Goal: Information Seeking & Learning: Learn about a topic

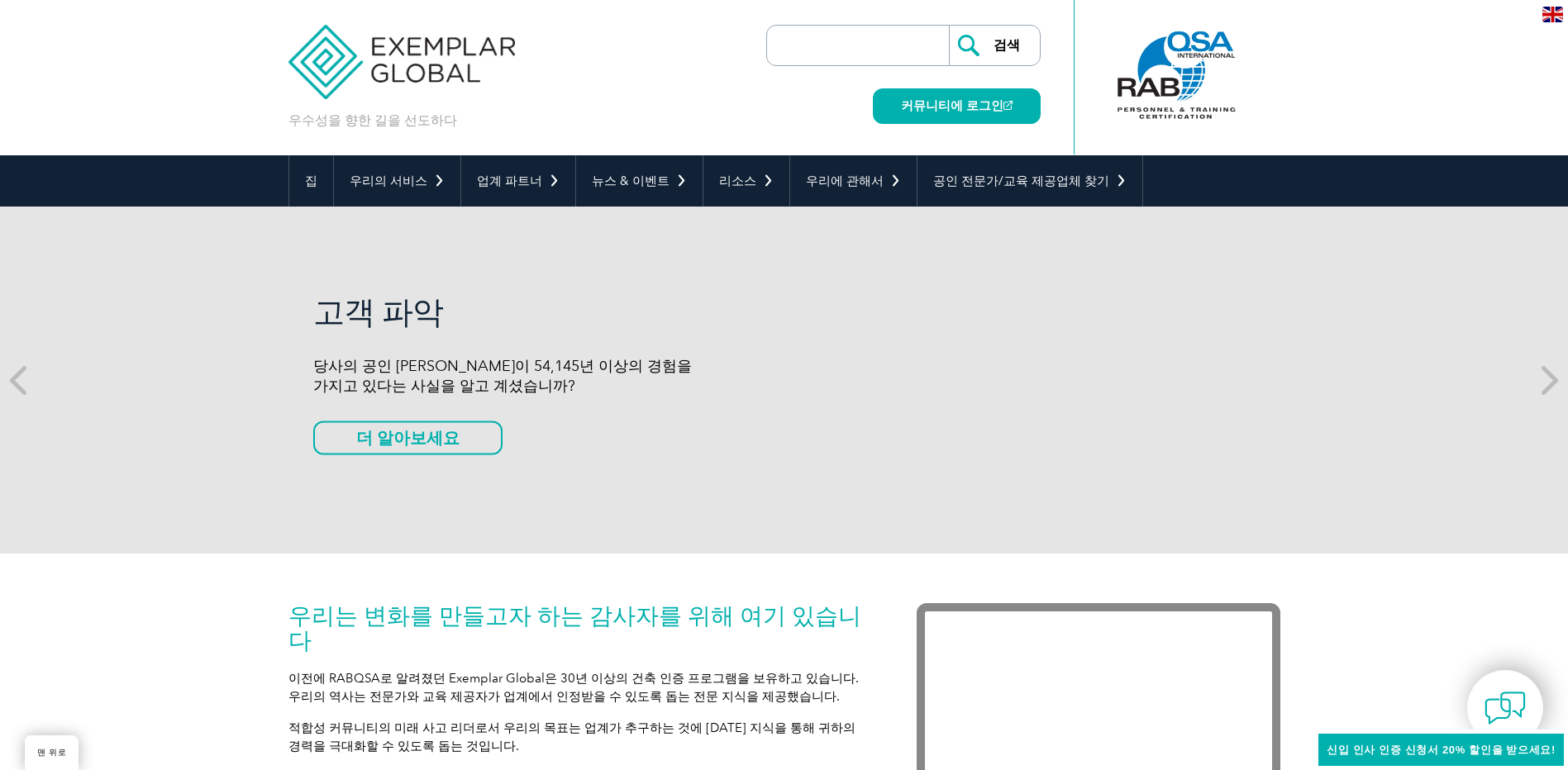
scroll to position [617, 0]
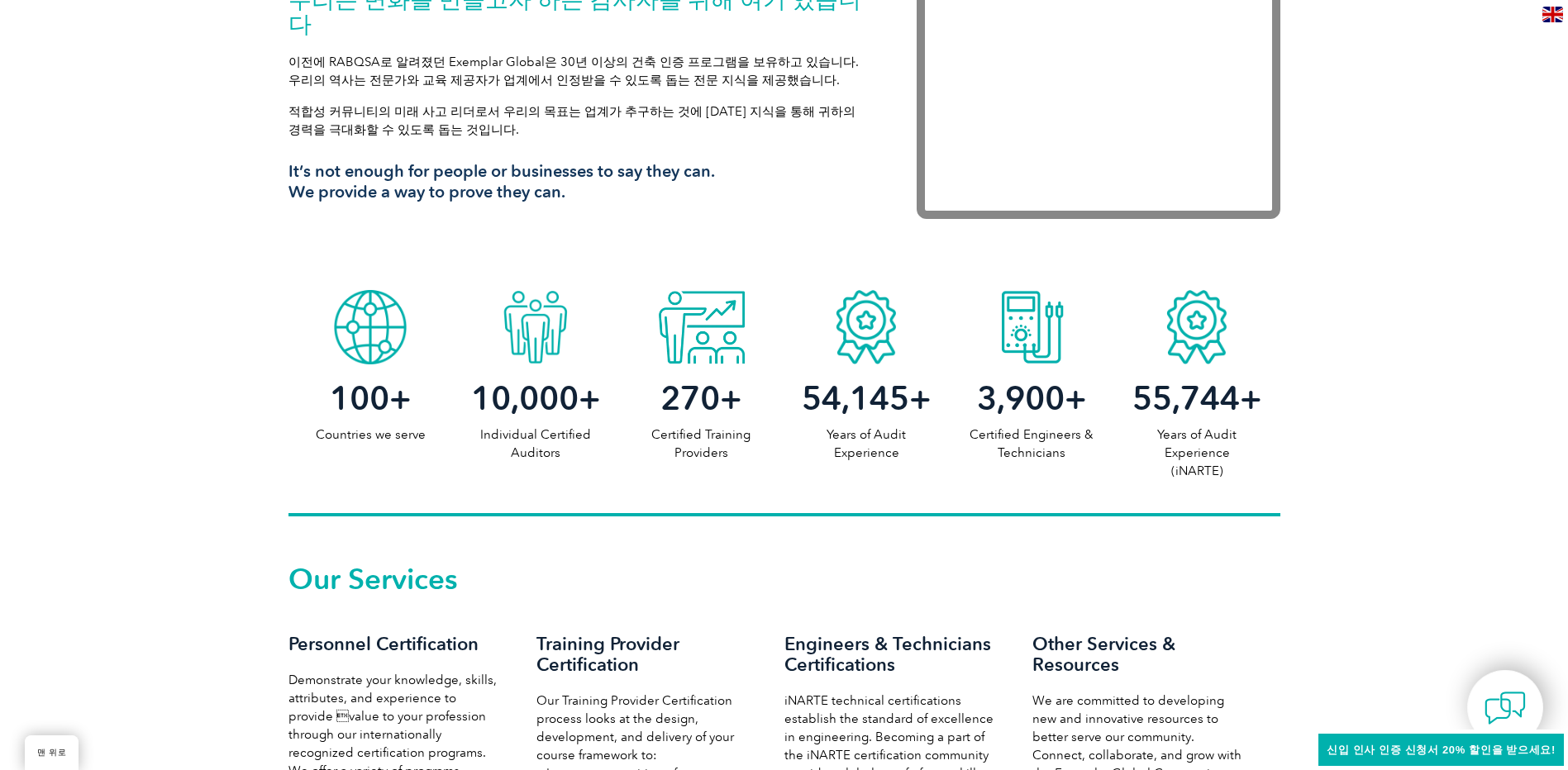
click at [90, 538] on div "Our Services Personnel Certification Demonstrate your knowledge, skills, attrib…" at bounding box center [784, 766] width 1568 height 499
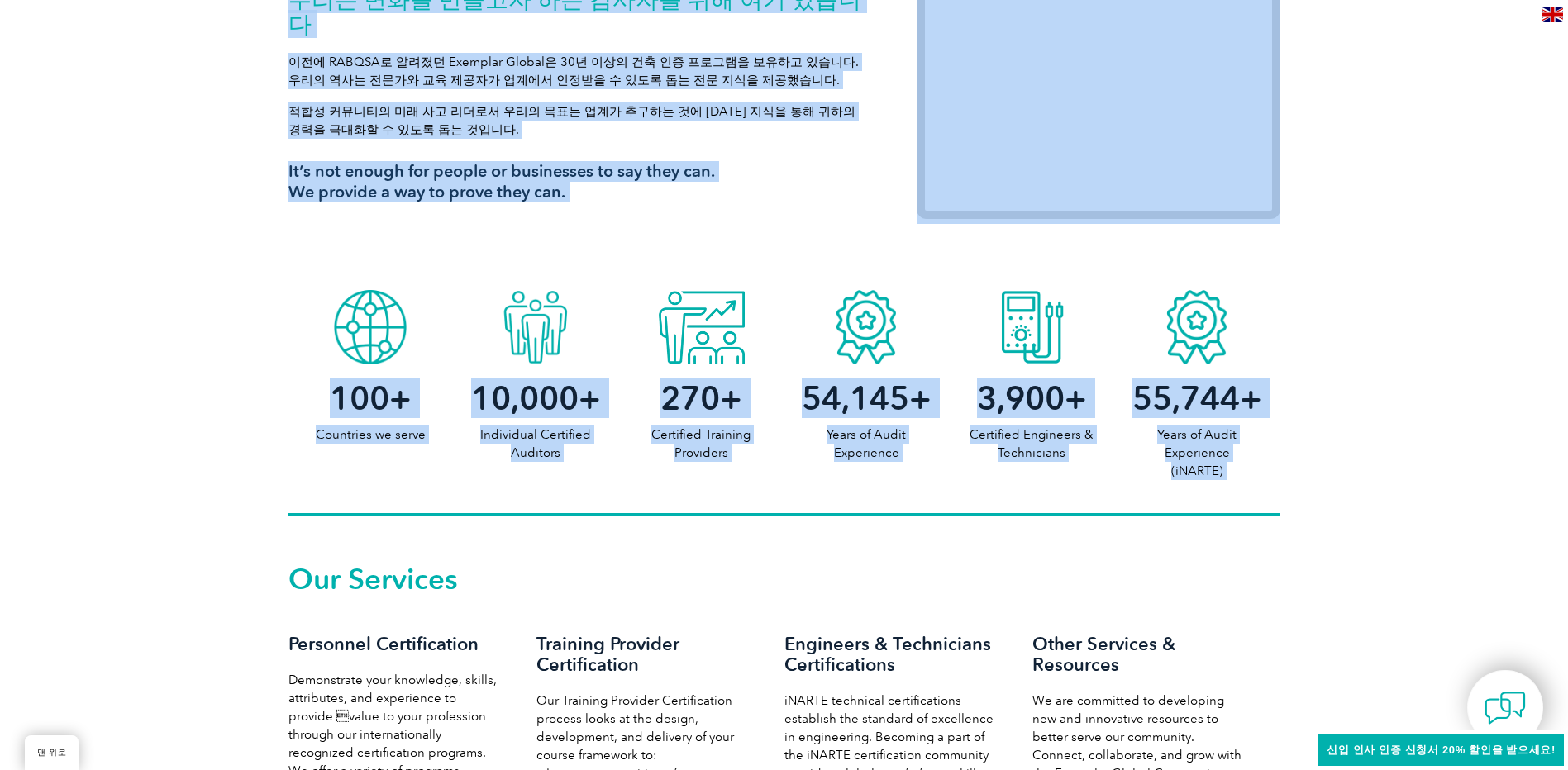
drag, startPoint x: 225, startPoint y: 244, endPoint x: 1467, endPoint y: 632, distance: 1301.2
click at [1386, 675] on div "Our Services Personnel Certification Demonstrate your knowledge, skills, attrib…" at bounding box center [784, 766] width 1568 height 499
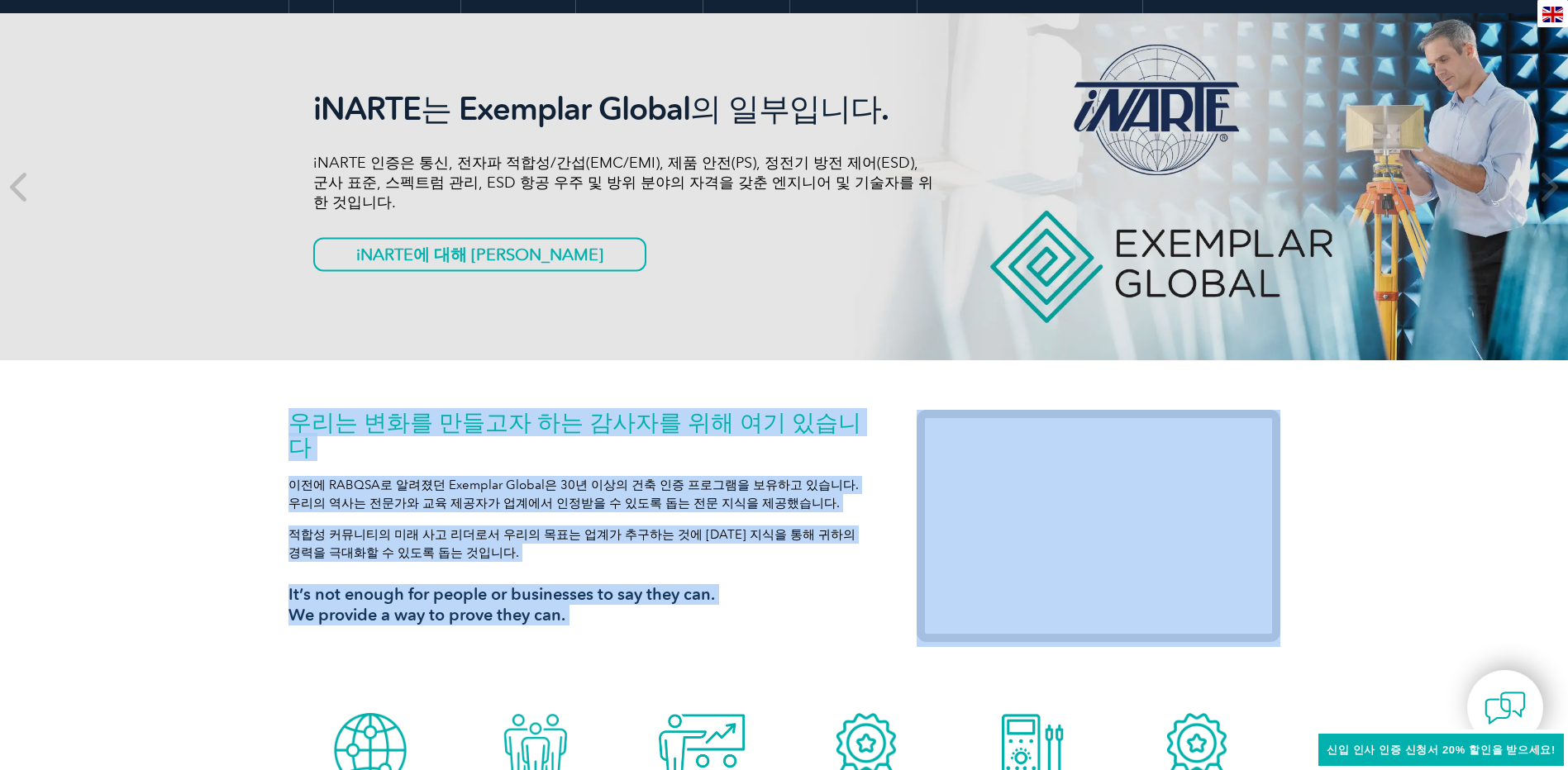
scroll to position [5, 0]
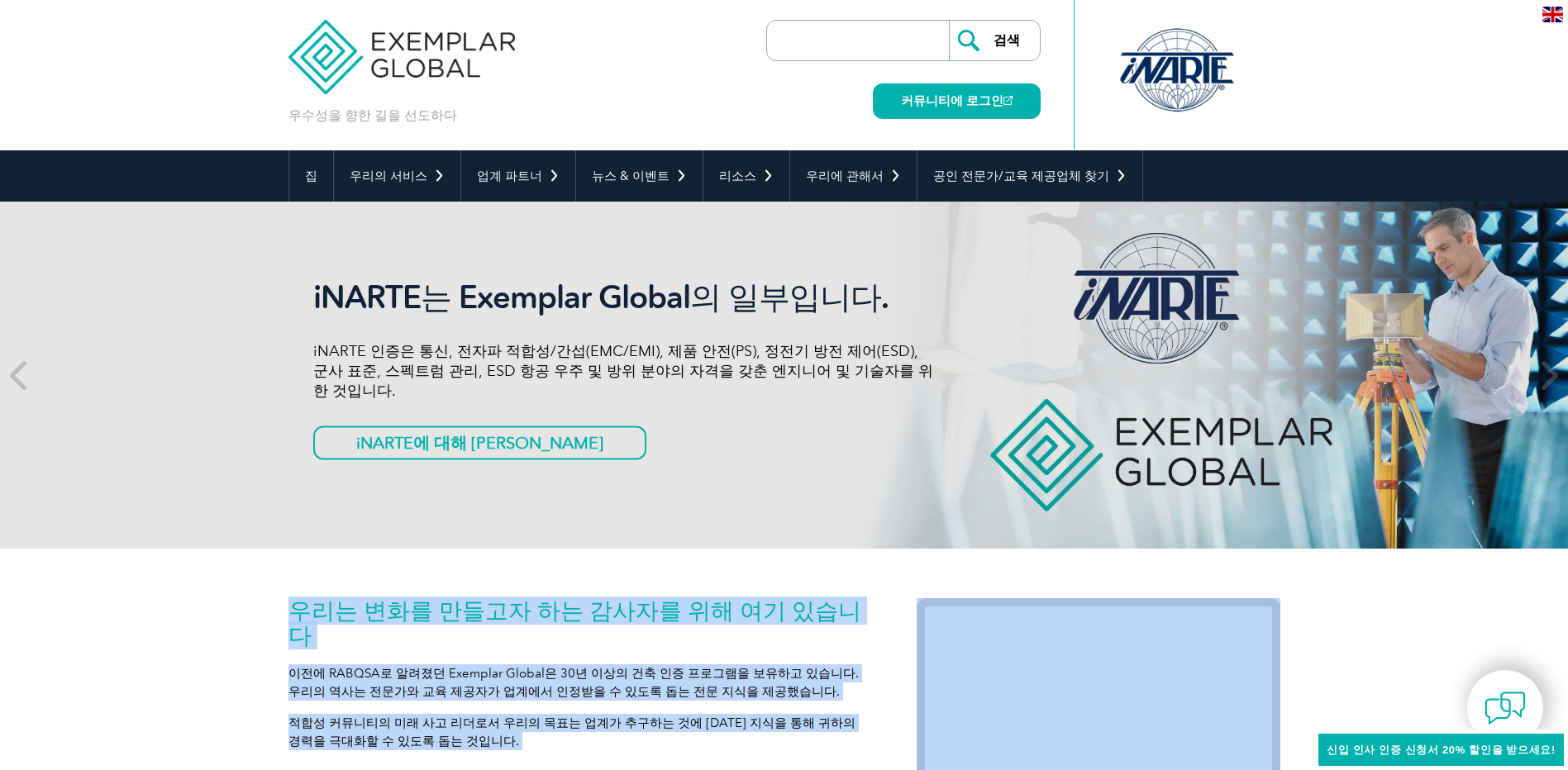
drag, startPoint x: 1403, startPoint y: 677, endPoint x: -12, endPoint y: -18, distance: 1576.5
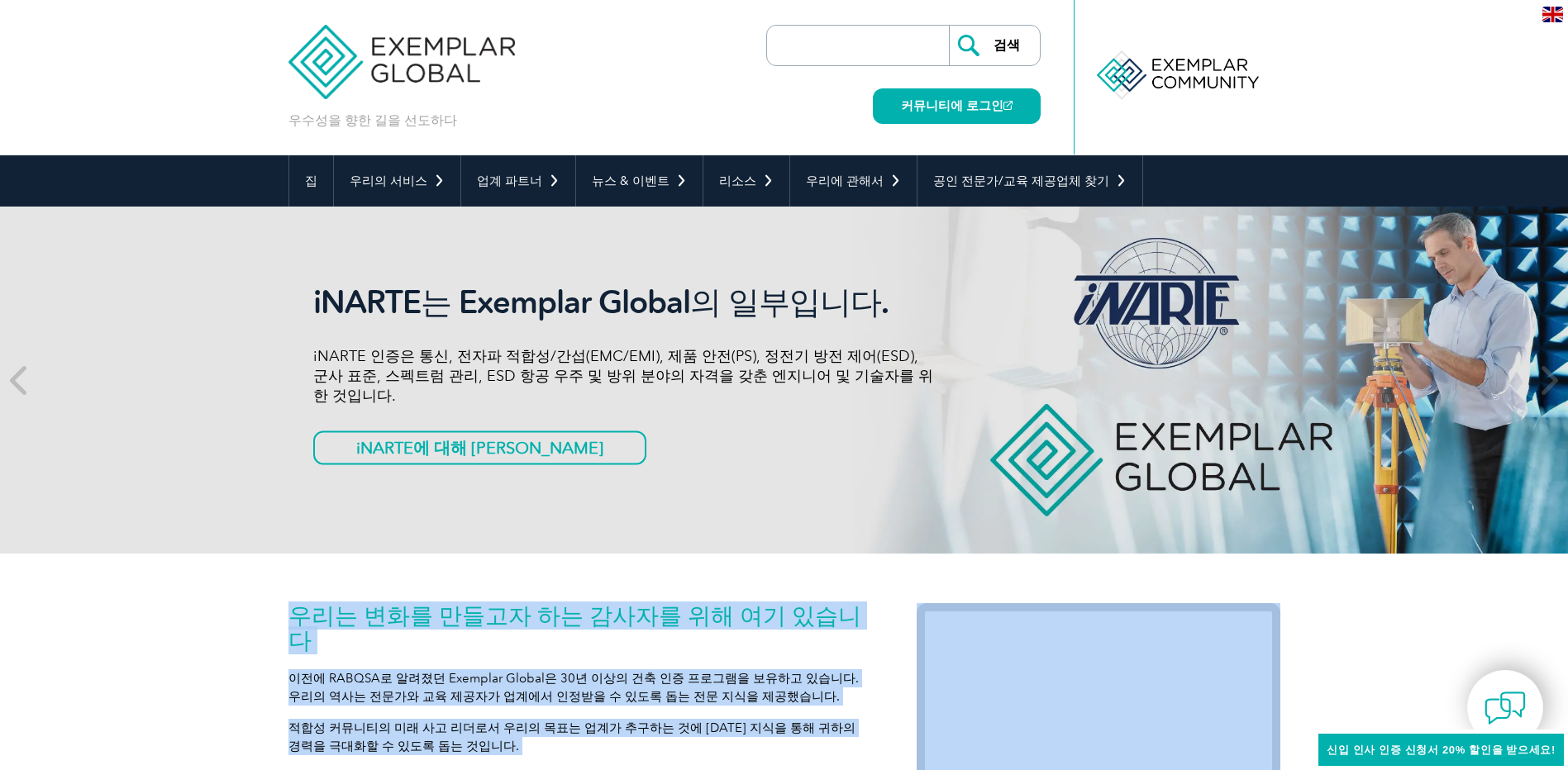
click at [140, 351] on div "iNARTE는 Exemplar Global의 일부입니다. iNARTE 인증은 통신, 전자파 적합성/간섭(EMC/EMI), 제품 안전(PS), …" at bounding box center [784, 380] width 1568 height 347
click at [206, 262] on div "iNARTE는 Exemplar Global의 일부입니다. iNARTE 인증은 통신, 전자파 적합성/간섭(EMC/EMI), 제품 안전(PS), …" at bounding box center [784, 380] width 1568 height 347
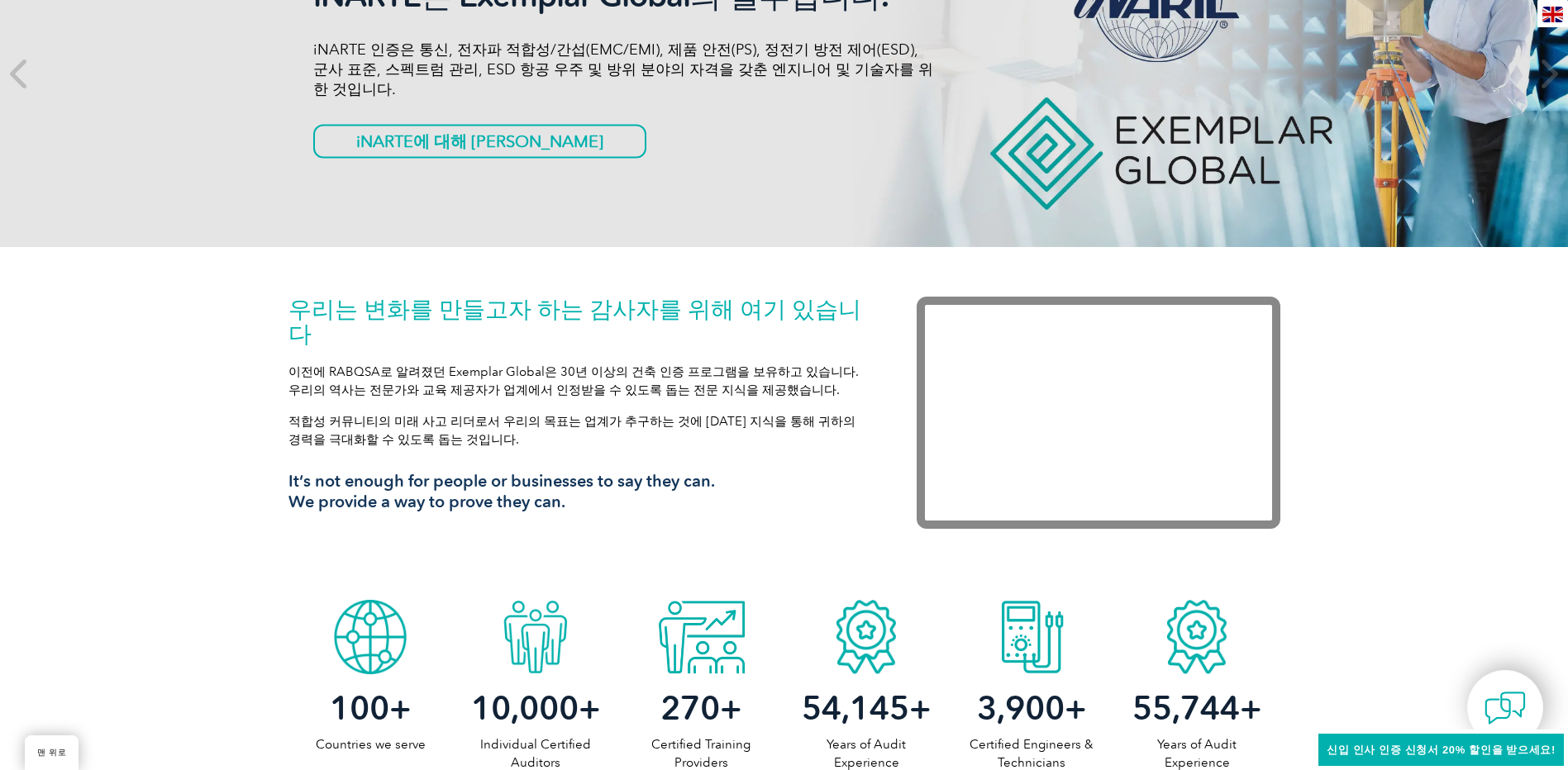
click at [206, 264] on div "우리는 변화를 만들고자 하는 감사자를 위해 여기 있습니다 이전에 RABQSA로 알려졌던 Exemplar Global은 30년 이상의 건축 인증…" at bounding box center [784, 420] width 1568 height 344
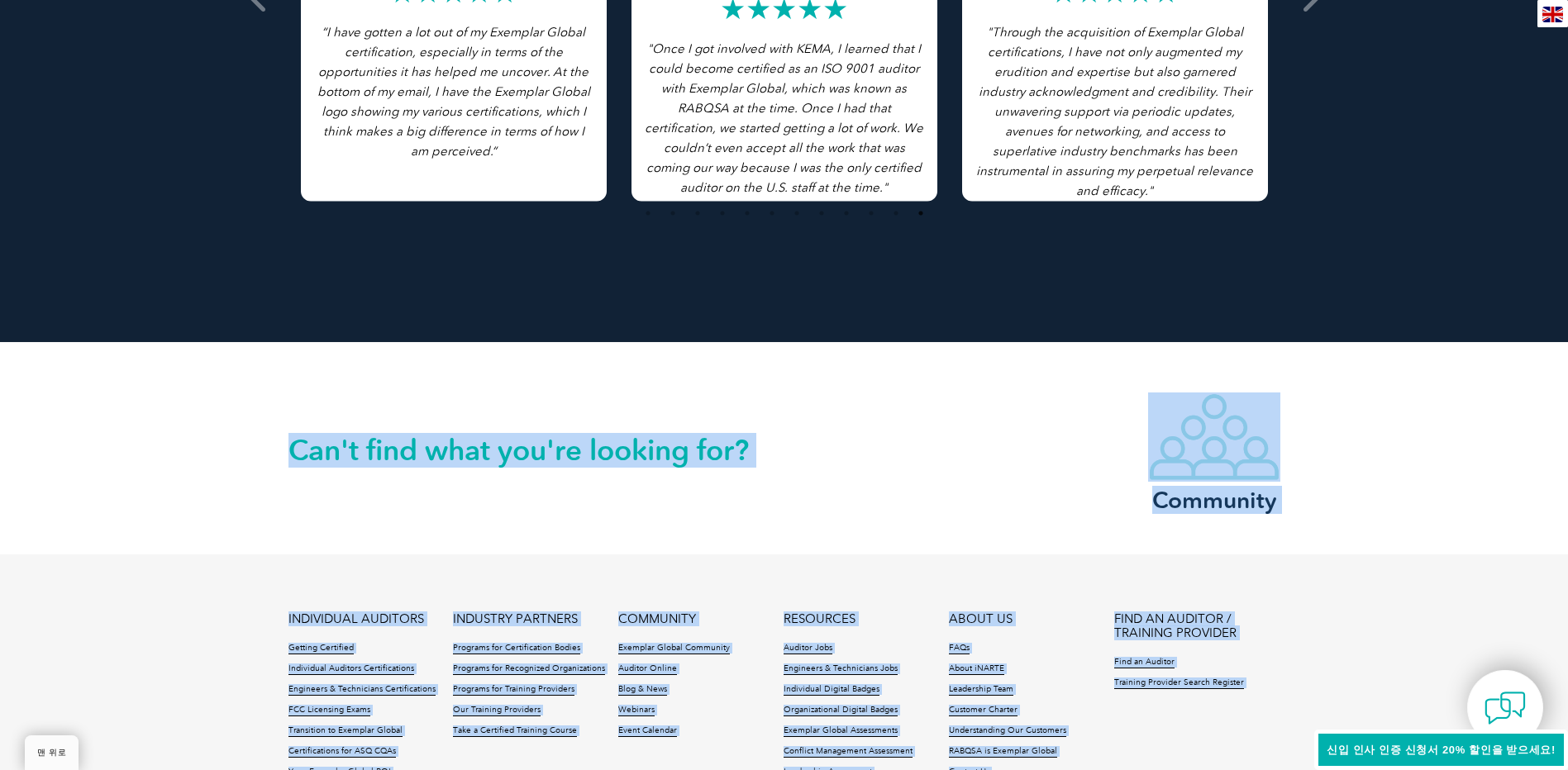
scroll to position [3748, 0]
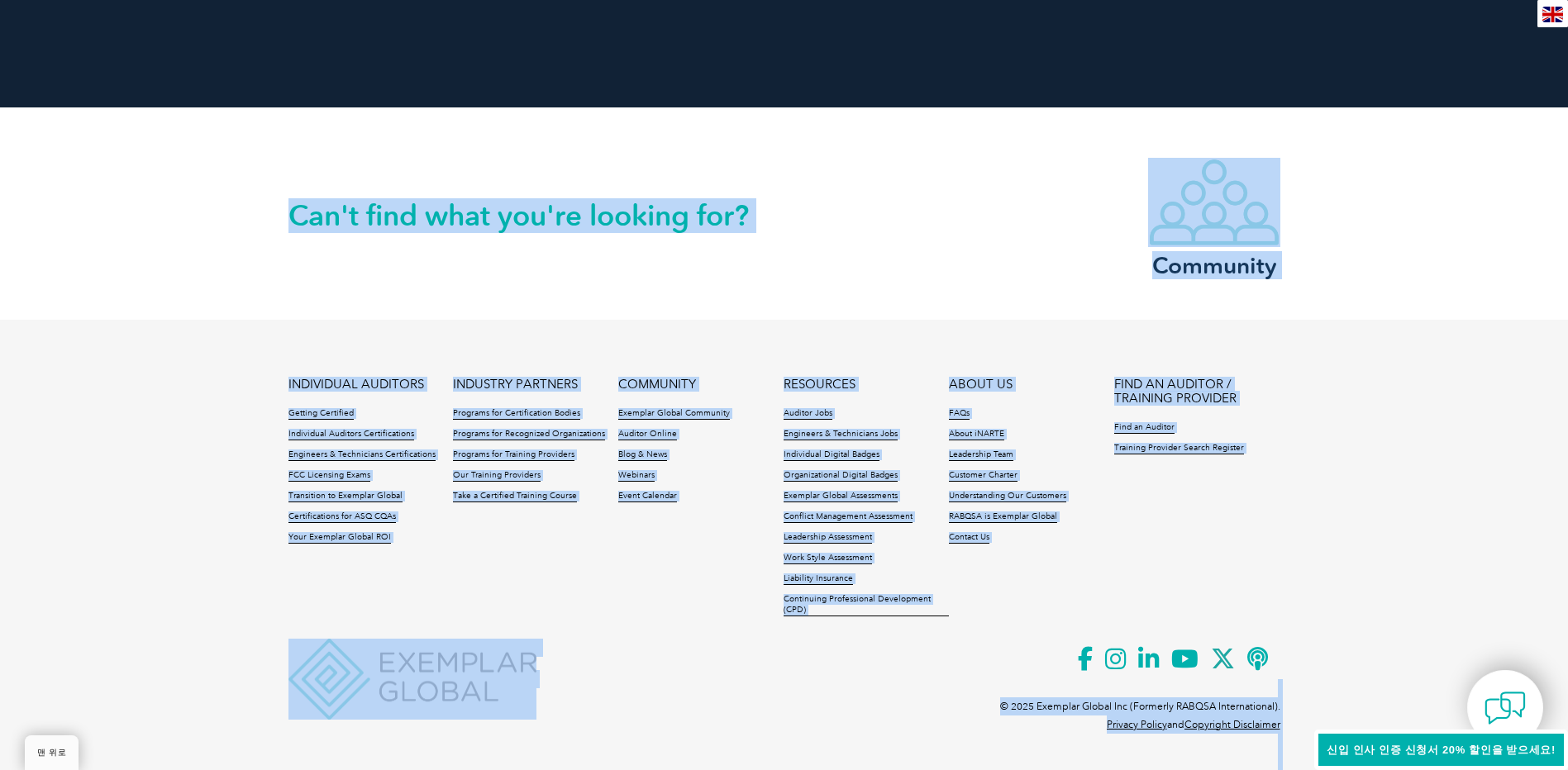
drag, startPoint x: 202, startPoint y: 274, endPoint x: 960, endPoint y: 786, distance: 914.7
click at [204, 570] on footer "INDIVIDUAL AUDITORS Getting Certified Individual Auditors Certifications Engine…" at bounding box center [784, 539] width 1568 height 439
